Goal: Transaction & Acquisition: Purchase product/service

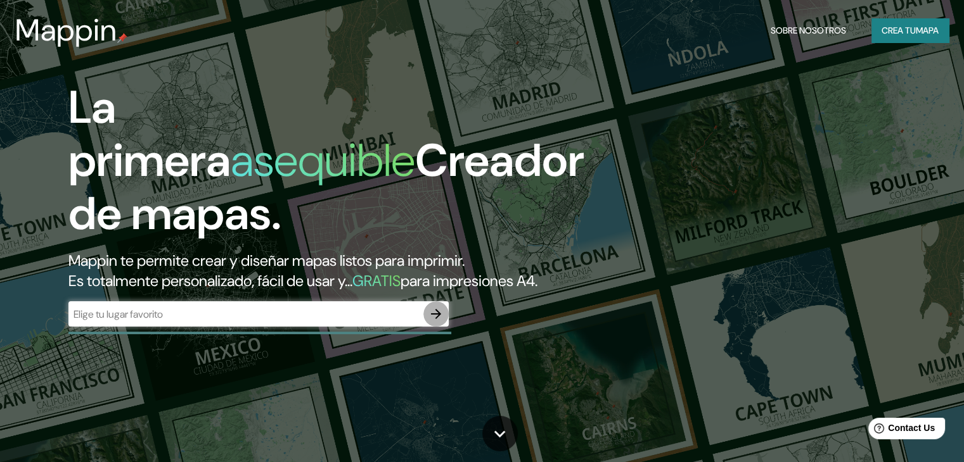
click at [434, 319] on icon "button" at bounding box center [436, 314] width 10 height 10
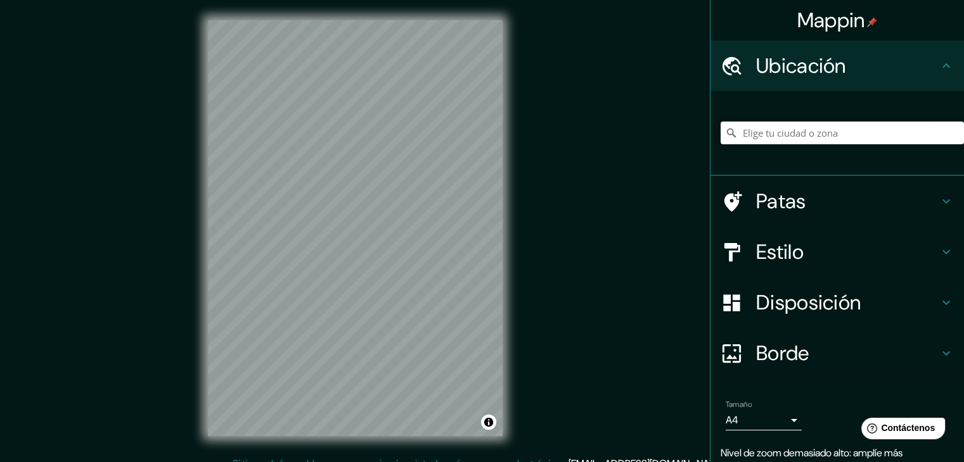
click at [765, 135] on input "Elige tu ciudad o zona" at bounding box center [841, 133] width 243 height 23
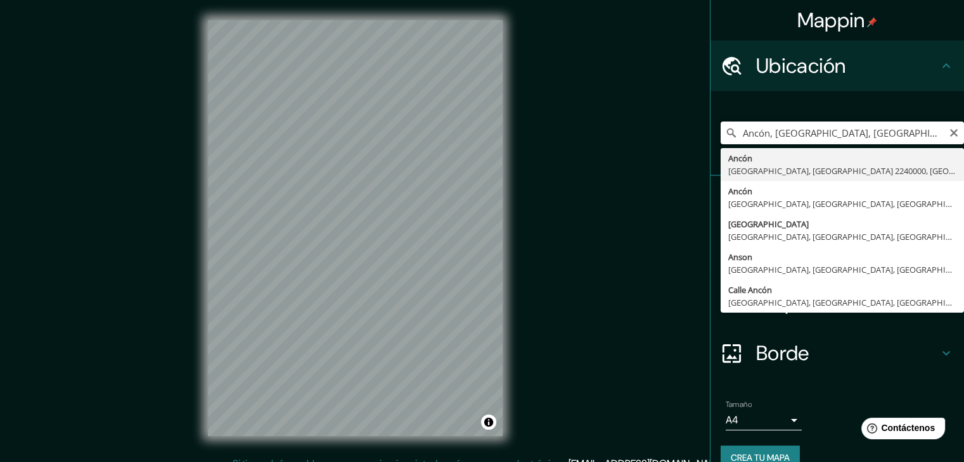
click at [820, 127] on input "Ancón, [GEOGRAPHIC_DATA], [GEOGRAPHIC_DATA] 2240000, [GEOGRAPHIC_DATA]" at bounding box center [841, 133] width 243 height 23
click at [819, 127] on input "Ancón, [GEOGRAPHIC_DATA], [GEOGRAPHIC_DATA] 2240000, [GEOGRAPHIC_DATA]" at bounding box center [841, 133] width 243 height 23
click at [820, 127] on input "Ancón, [GEOGRAPHIC_DATA], [GEOGRAPHIC_DATA] 2240000, [GEOGRAPHIC_DATA]" at bounding box center [841, 133] width 243 height 23
type input "Ancón, [GEOGRAPHIC_DATA], [GEOGRAPHIC_DATA], [GEOGRAPHIC_DATA]"
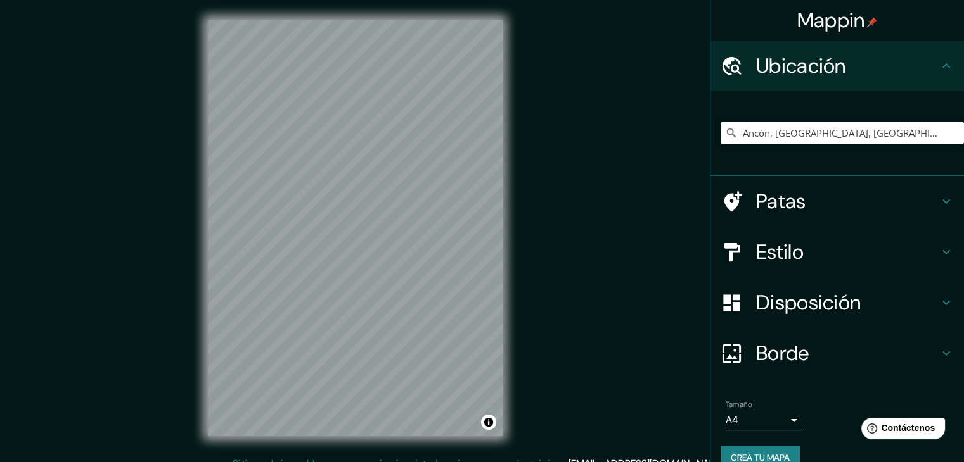
click at [780, 239] on font "Estilo" at bounding box center [780, 252] width 48 height 27
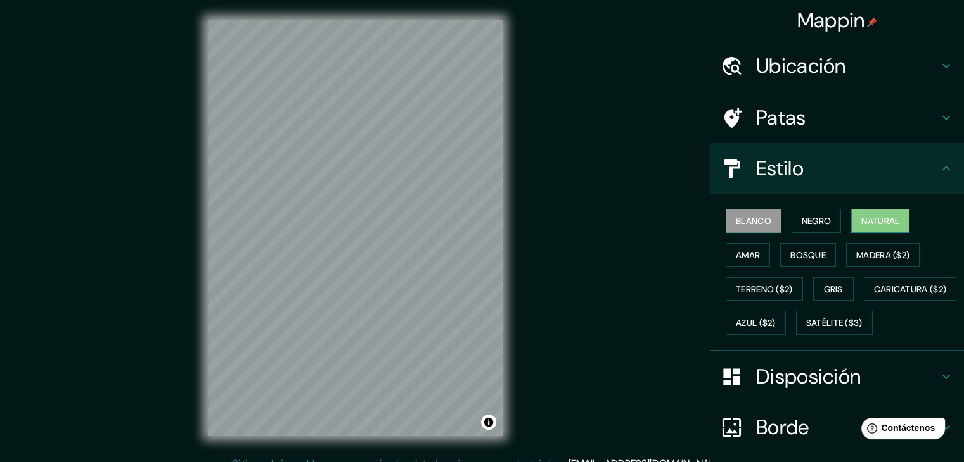
click at [887, 230] on button "Natural" at bounding box center [880, 221] width 58 height 24
click at [808, 222] on font "Negro" at bounding box center [816, 220] width 30 height 11
click at [866, 224] on font "Natural" at bounding box center [880, 220] width 38 height 11
click at [748, 255] on font "Amar" at bounding box center [748, 255] width 24 height 11
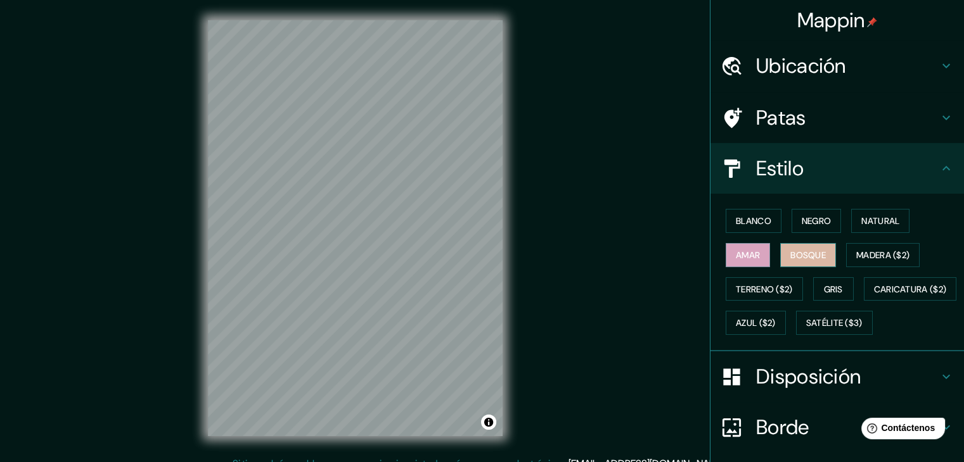
click at [782, 257] on button "Bosque" at bounding box center [808, 255] width 56 height 24
click at [859, 256] on font "Madera ($2)" at bounding box center [882, 255] width 53 height 11
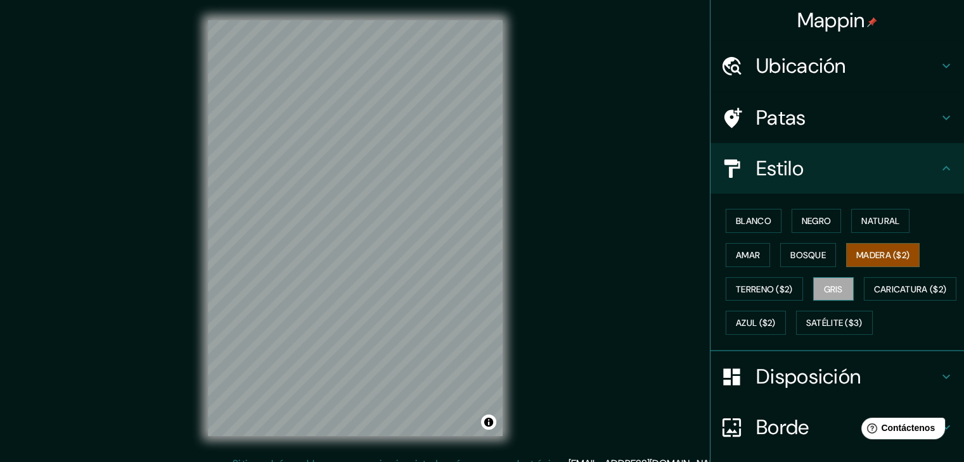
click at [826, 293] on font "Gris" at bounding box center [833, 289] width 19 height 11
click at [775, 322] on font "Azul ($2)" at bounding box center [756, 323] width 40 height 11
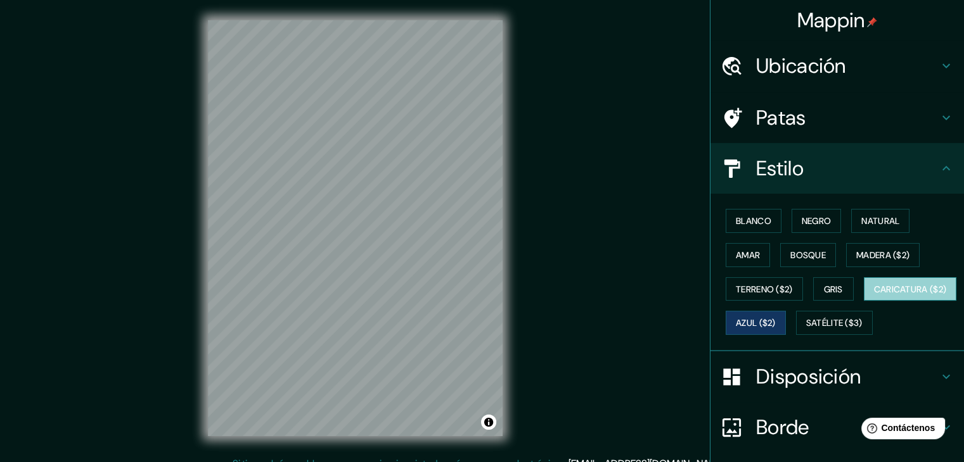
click at [874, 295] on font "Caricatura ($2)" at bounding box center [910, 289] width 73 height 11
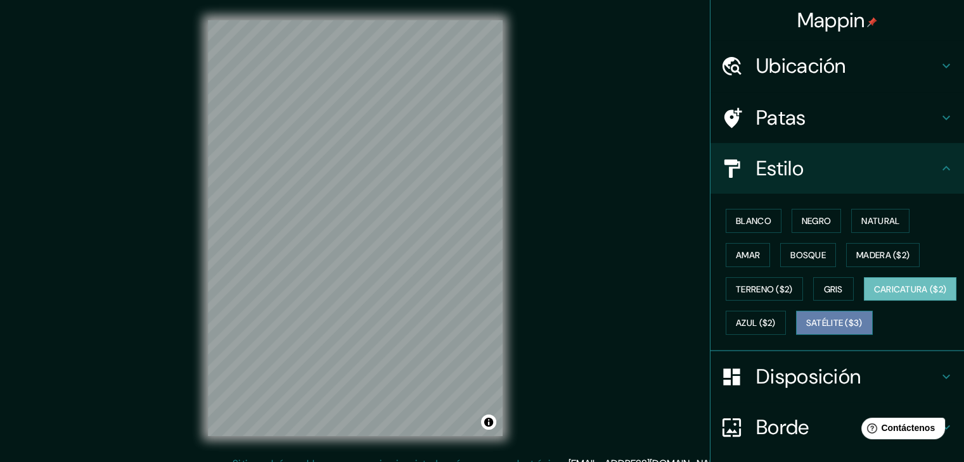
click at [806, 331] on font "Satélite ($3)" at bounding box center [834, 323] width 56 height 16
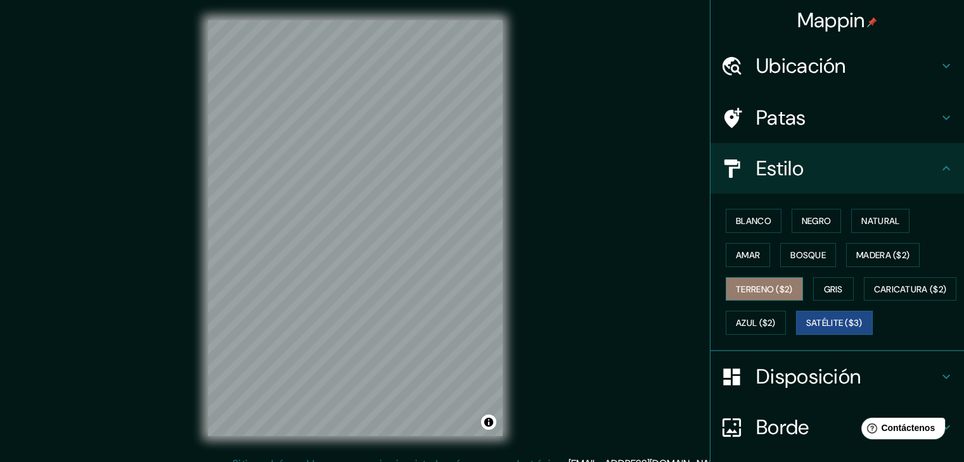
click at [754, 296] on button "Terreno ($2)" at bounding box center [763, 289] width 77 height 24
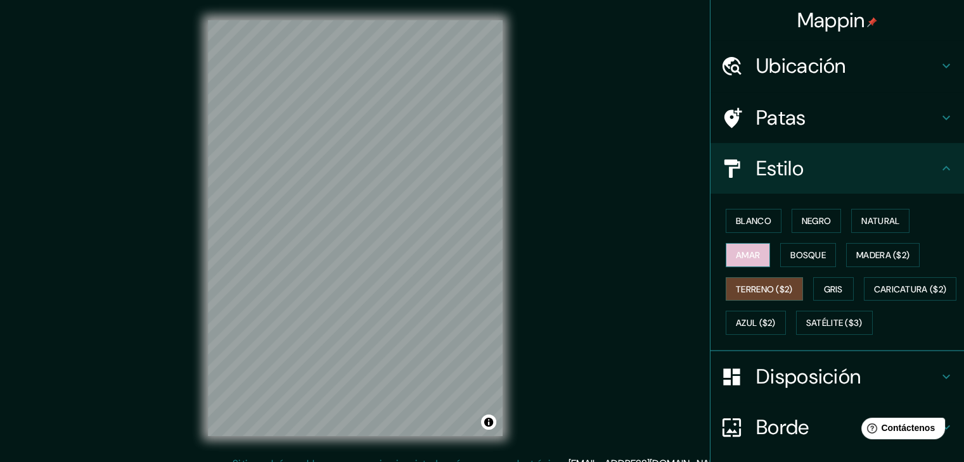
click at [751, 257] on font "Amar" at bounding box center [748, 255] width 24 height 11
click at [797, 253] on font "Bosque" at bounding box center [807, 255] width 35 height 11
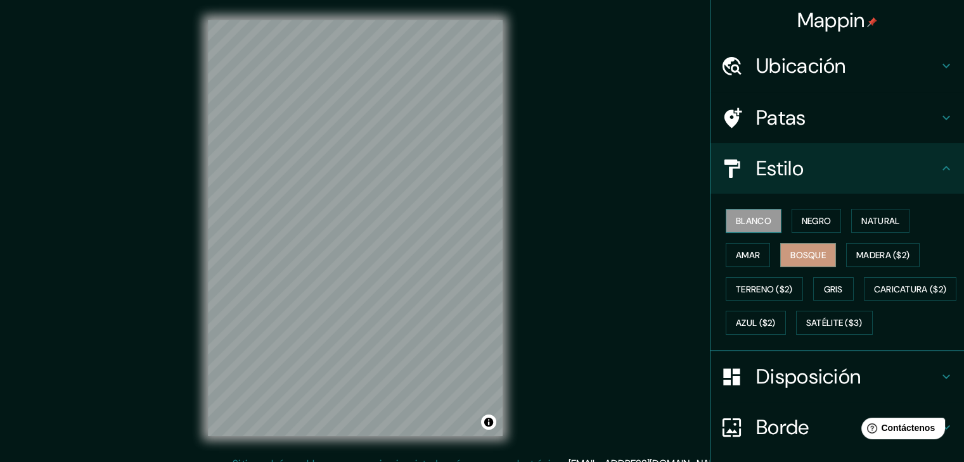
click at [725, 218] on button "Blanco" at bounding box center [753, 221] width 56 height 24
click at [801, 227] on font "Negro" at bounding box center [816, 221] width 30 height 16
click at [746, 231] on button "Blanco" at bounding box center [753, 221] width 56 height 24
